Goal: Task Accomplishment & Management: Complete application form

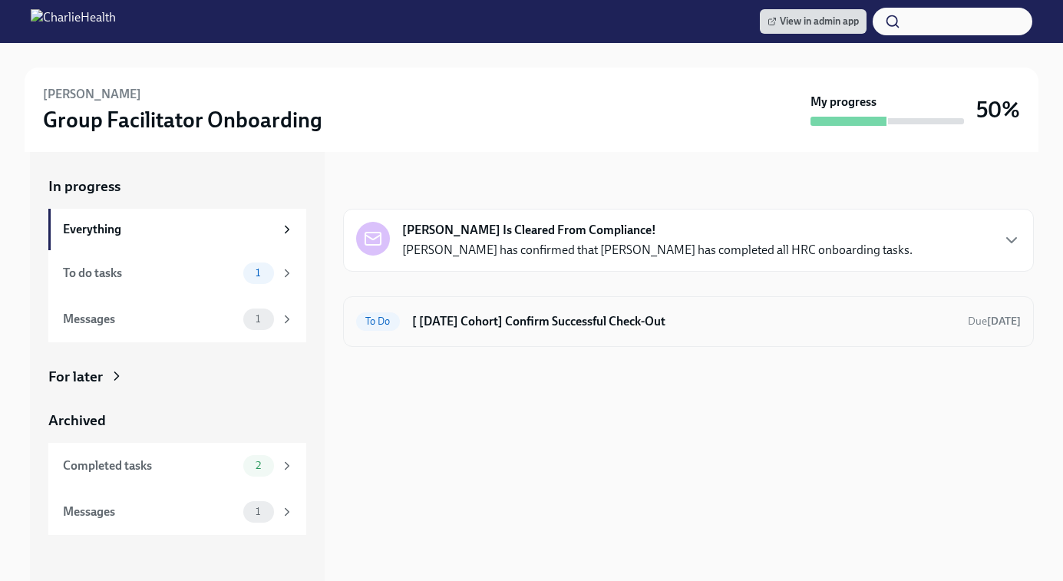
click at [527, 318] on h6 "[ Sep 8th Cohort] Confirm Successful Check-Out" at bounding box center [684, 321] width 544 height 17
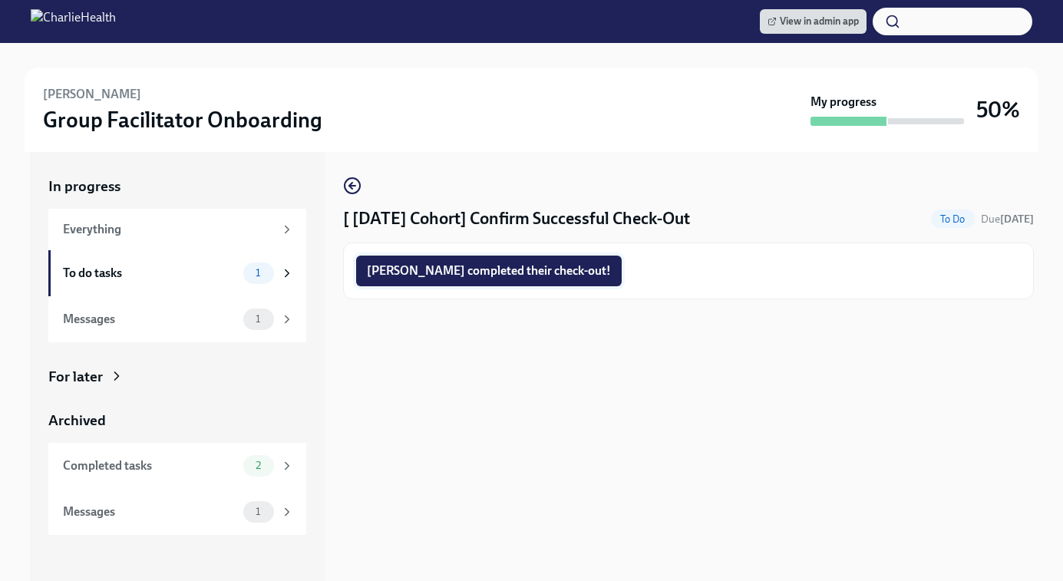
click at [499, 274] on span "Clementine completed their check-out!" at bounding box center [489, 270] width 244 height 15
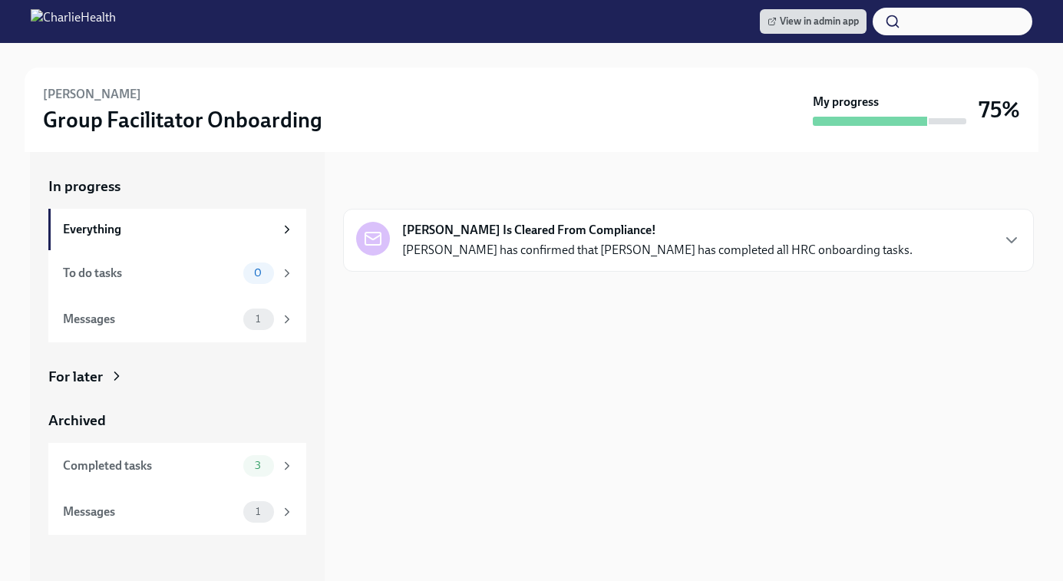
click at [93, 371] on div "For later" at bounding box center [75, 377] width 55 height 20
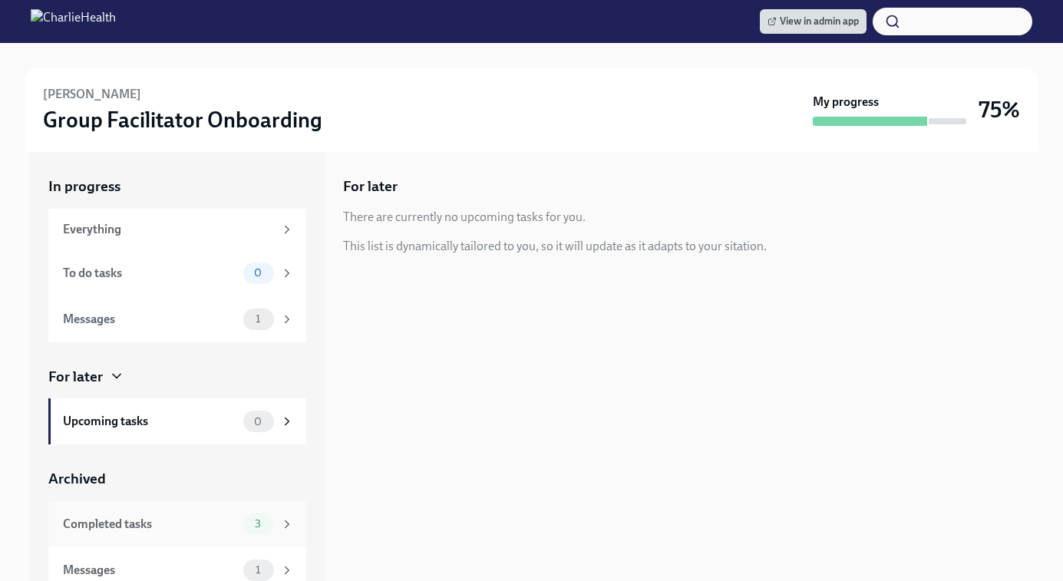
click at [164, 510] on div "Completed tasks 3" at bounding box center [177, 524] width 258 height 46
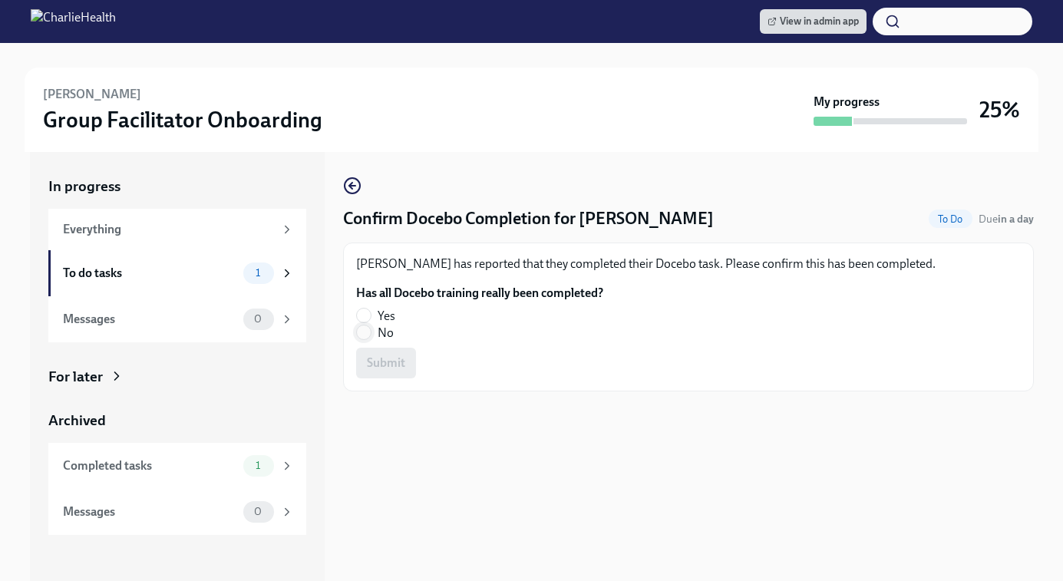
click at [368, 336] on input "No" at bounding box center [364, 332] width 14 height 14
radio input "true"
click at [388, 366] on span "Submit" at bounding box center [386, 362] width 38 height 15
